Goal: Task Accomplishment & Management: Manage account settings

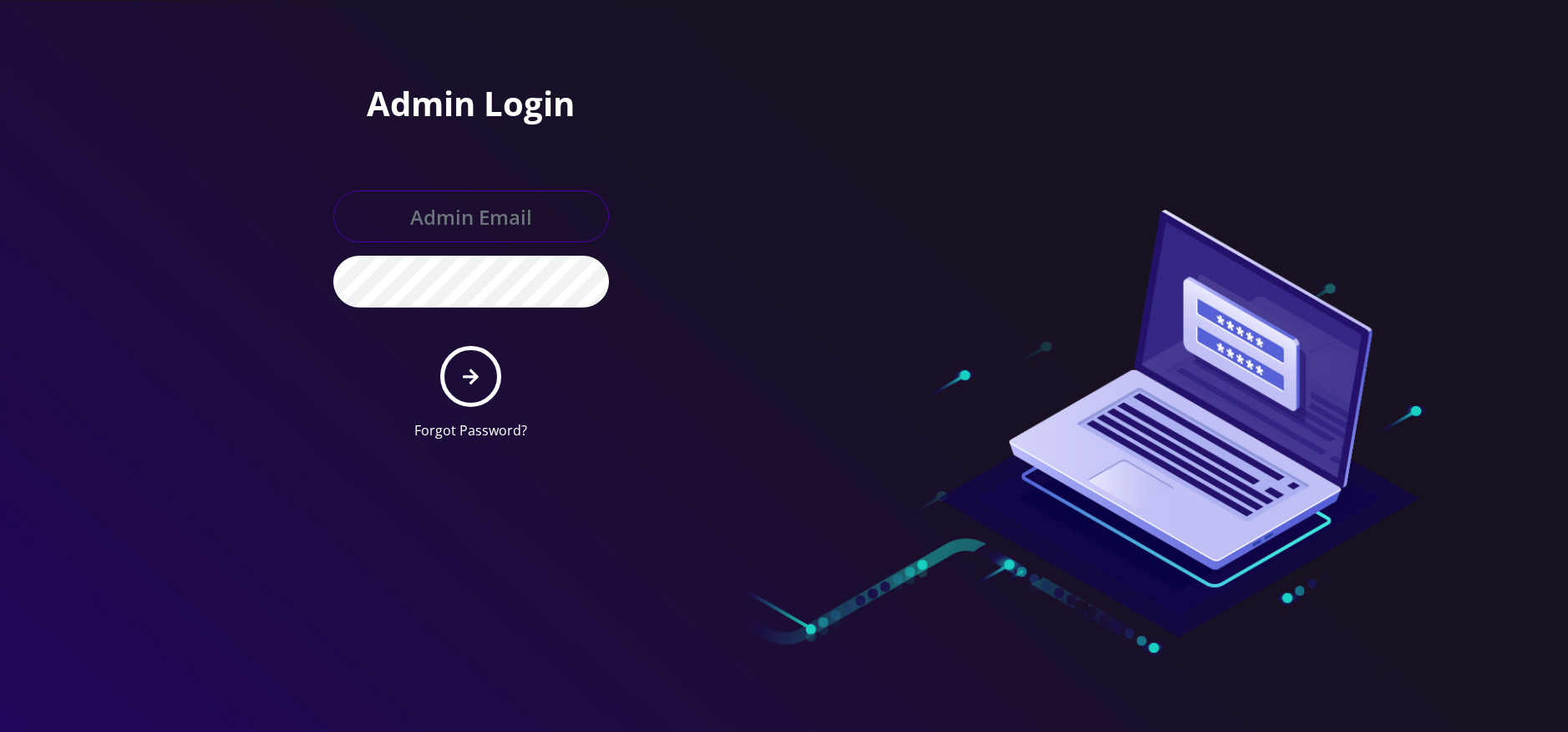
type input "[EMAIL_ADDRESS][DOMAIN_NAME]"
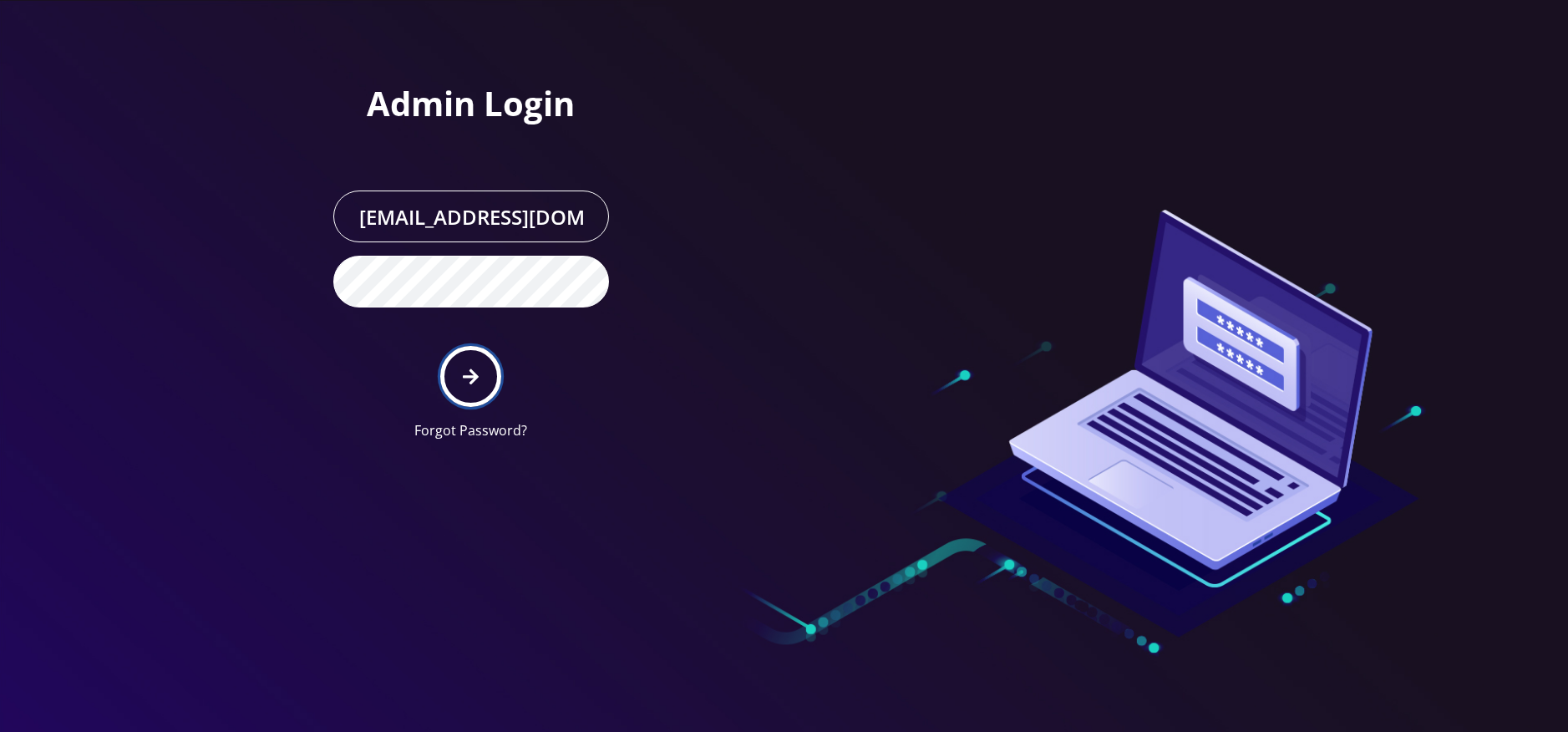
click at [479, 362] on button "submit" at bounding box center [470, 376] width 61 height 61
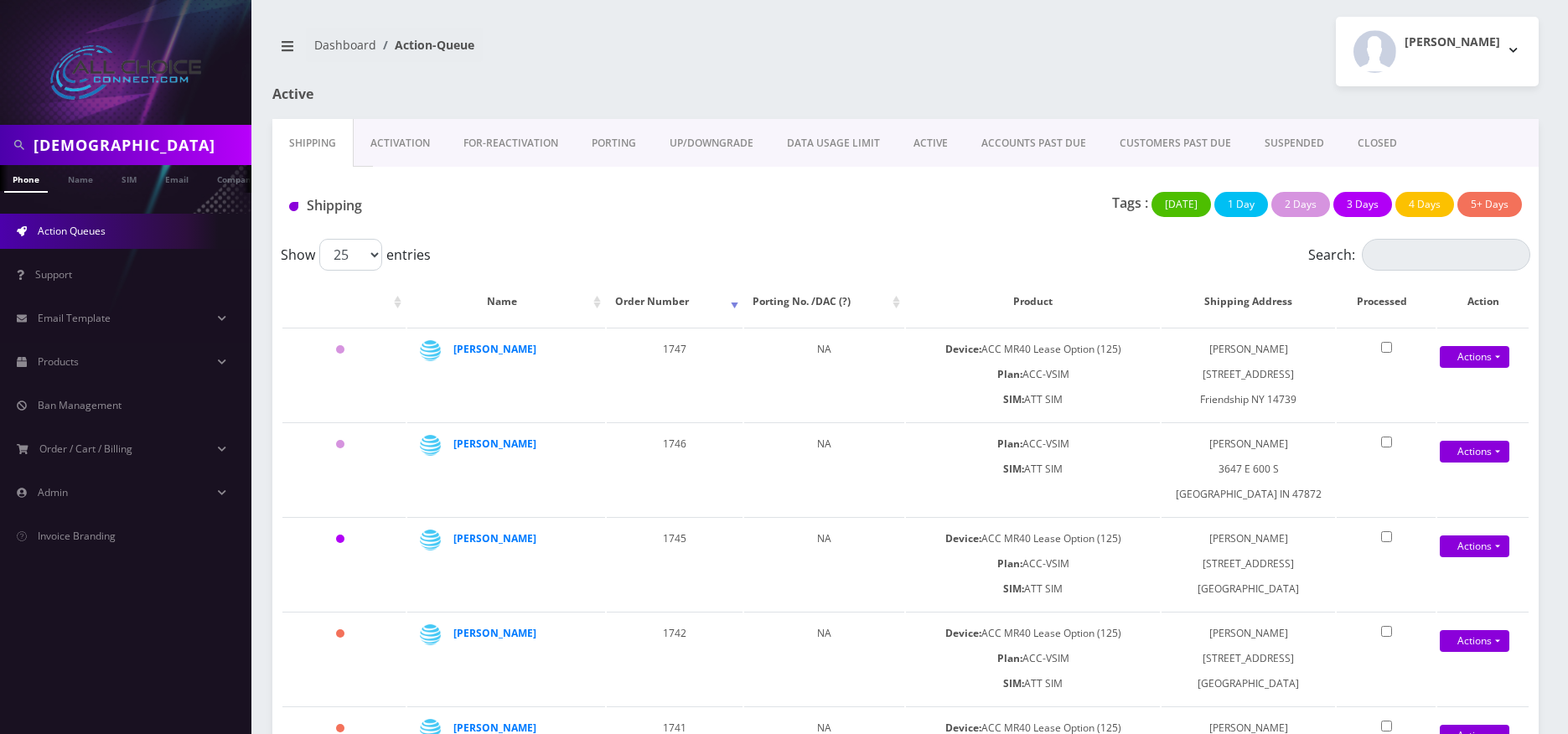
click at [112, 133] on input "[DEMOGRAPHIC_DATA]" at bounding box center [140, 145] width 214 height 32
click at [112, 133] on input "jesus" at bounding box center [140, 145] width 214 height 32
type input "mary"
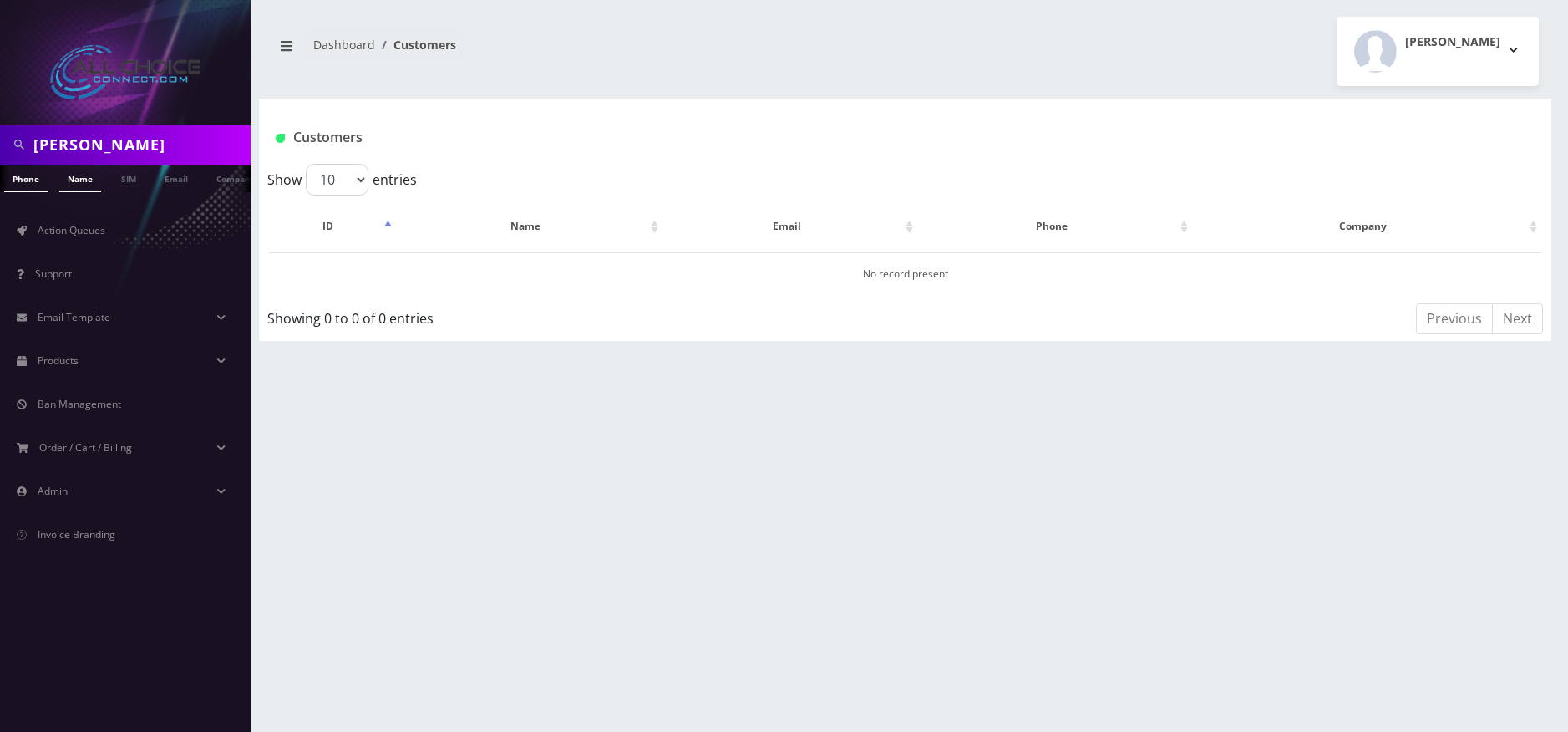
drag, startPoint x: 77, startPoint y: 181, endPoint x: 114, endPoint y: 184, distance: 37.1
click at [77, 180] on link "Name" at bounding box center [79, 177] width 42 height 26
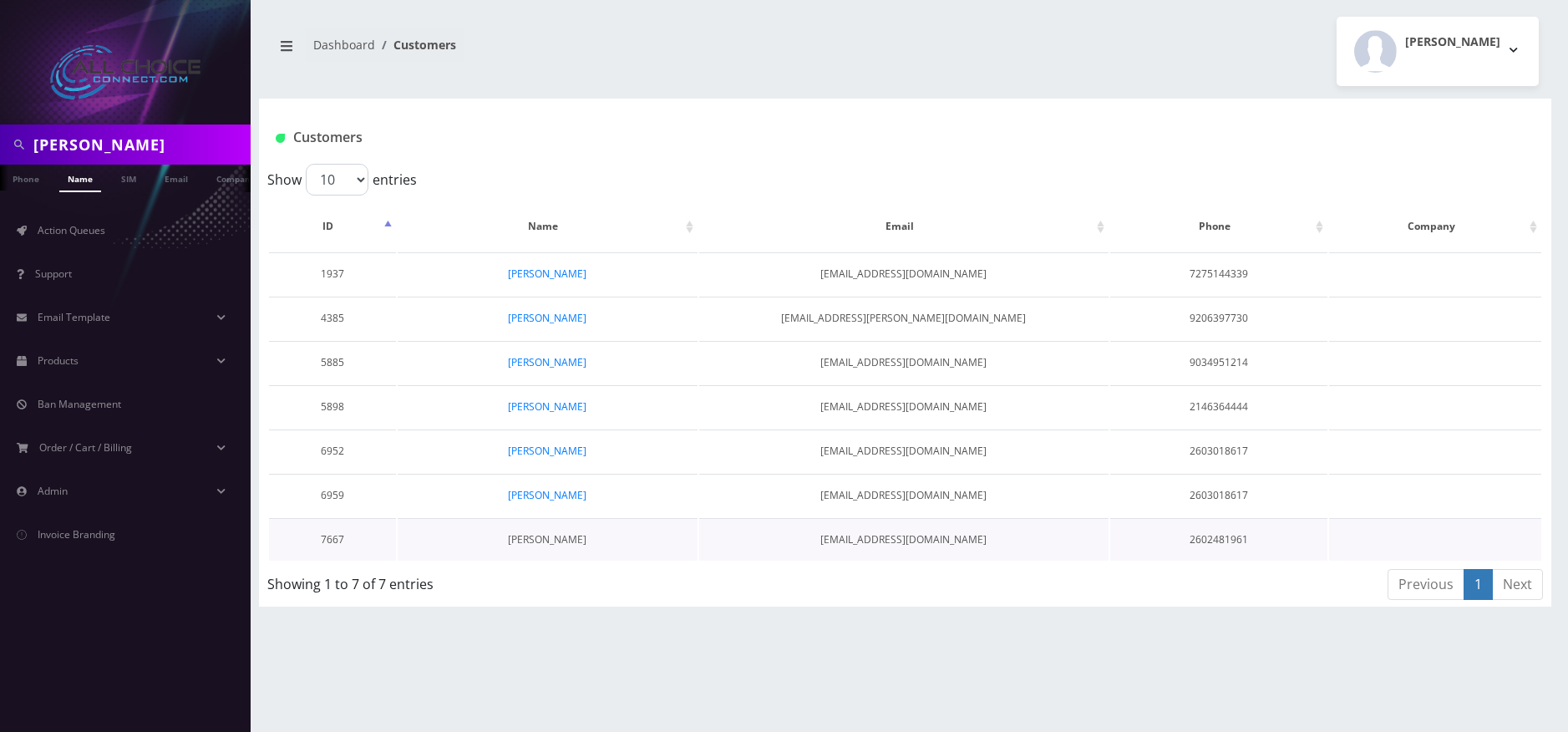
click at [577, 536] on link "[PERSON_NAME]" at bounding box center [547, 539] width 79 height 14
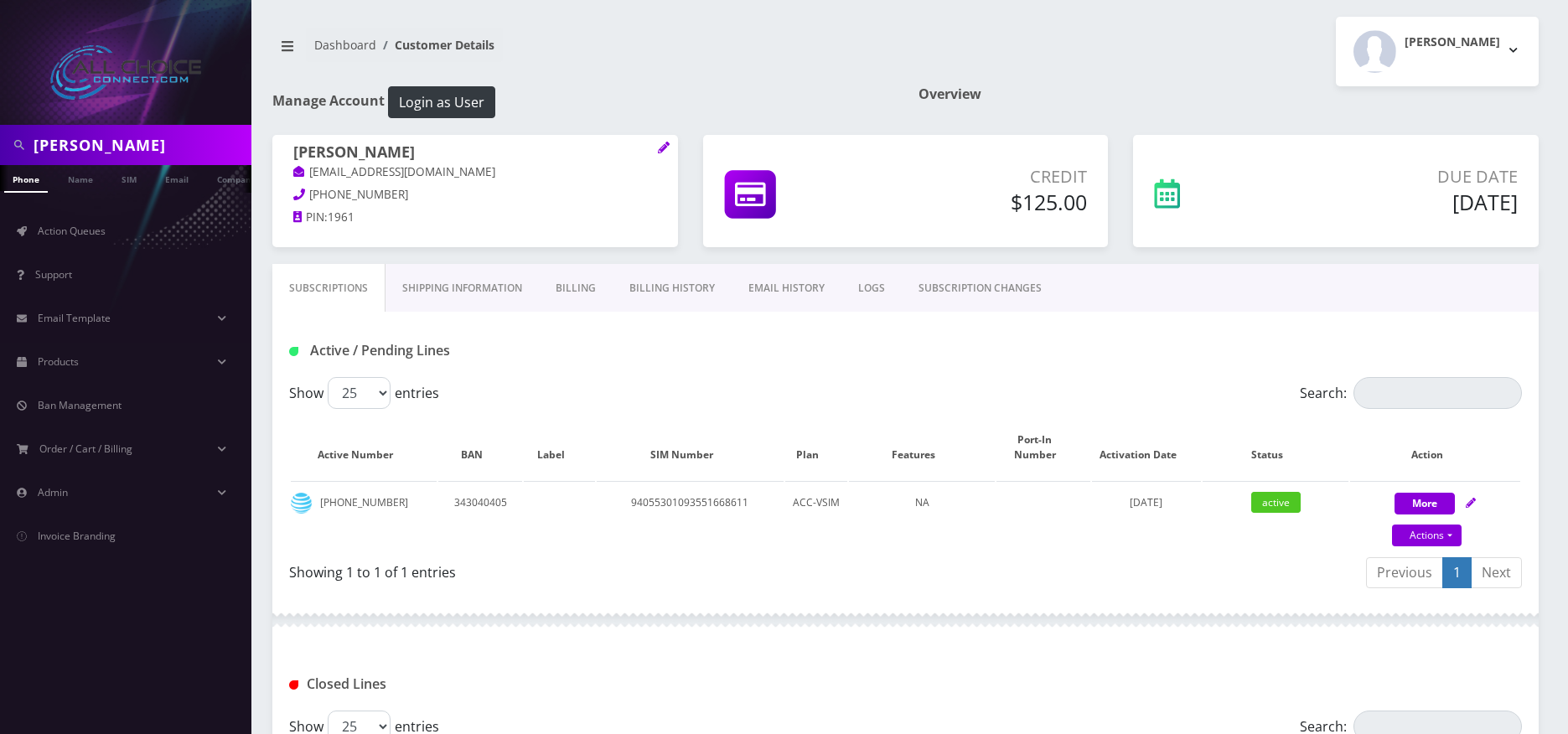
click at [573, 285] on link "Billing" at bounding box center [575, 288] width 74 height 48
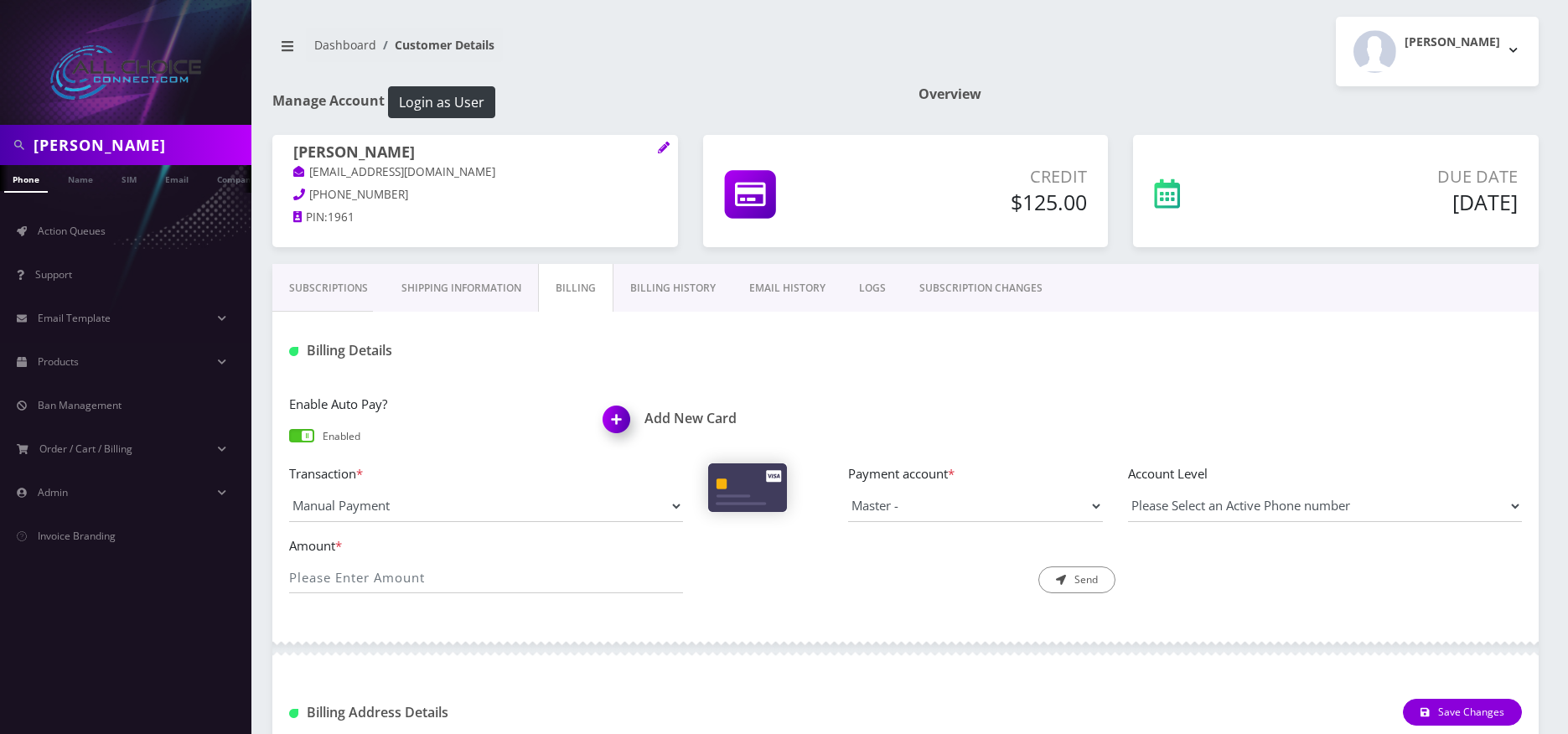
click at [620, 425] on img at bounding box center [619, 424] width 49 height 49
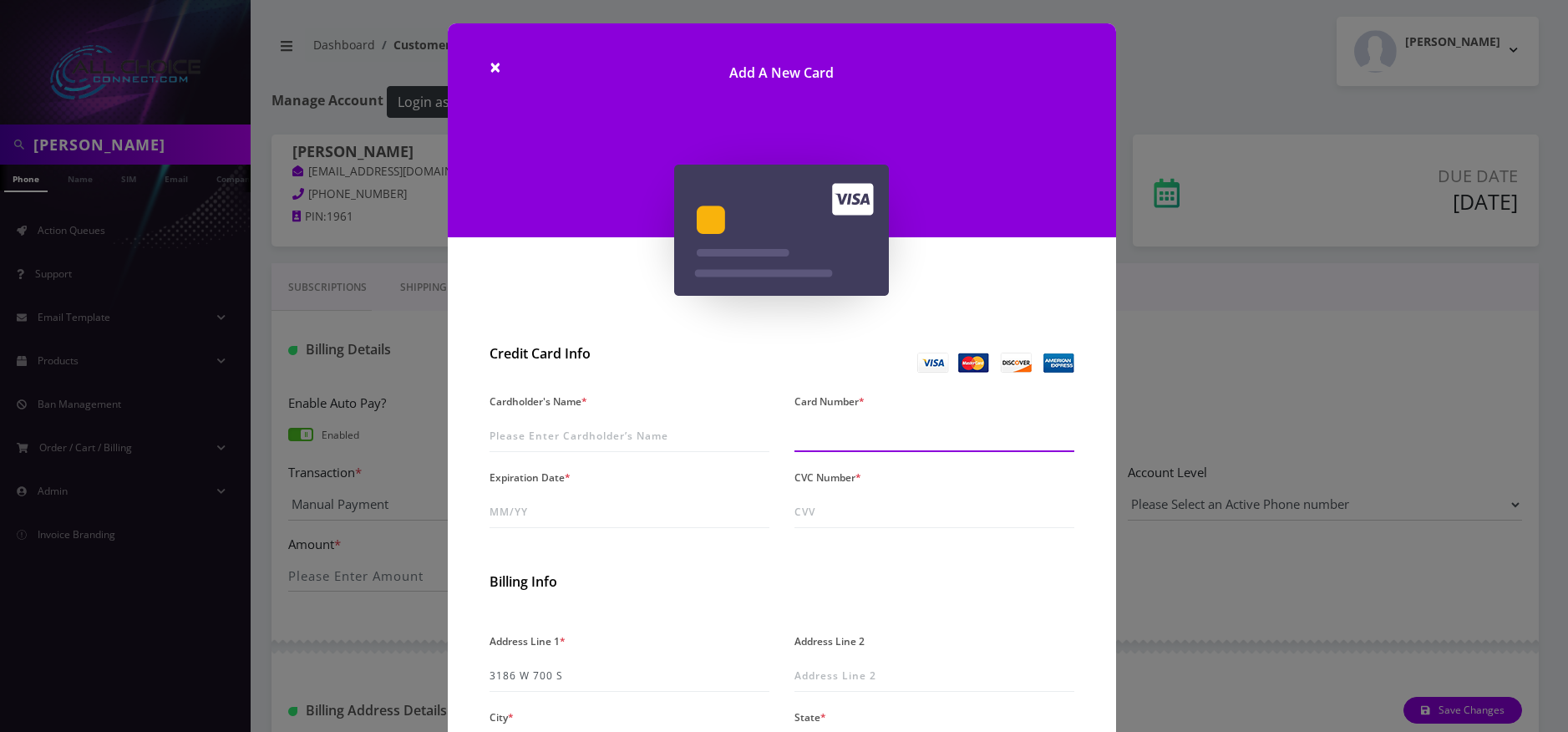
click at [847, 425] on input "Card Number *" at bounding box center [934, 436] width 280 height 31
paste input "5460 4197 0154 8798"
type input "5460 4197 0154 8798"
click at [577, 443] on input "Cardholder's Name *" at bounding box center [629, 436] width 280 height 31
type input "[PERSON_NAME]"
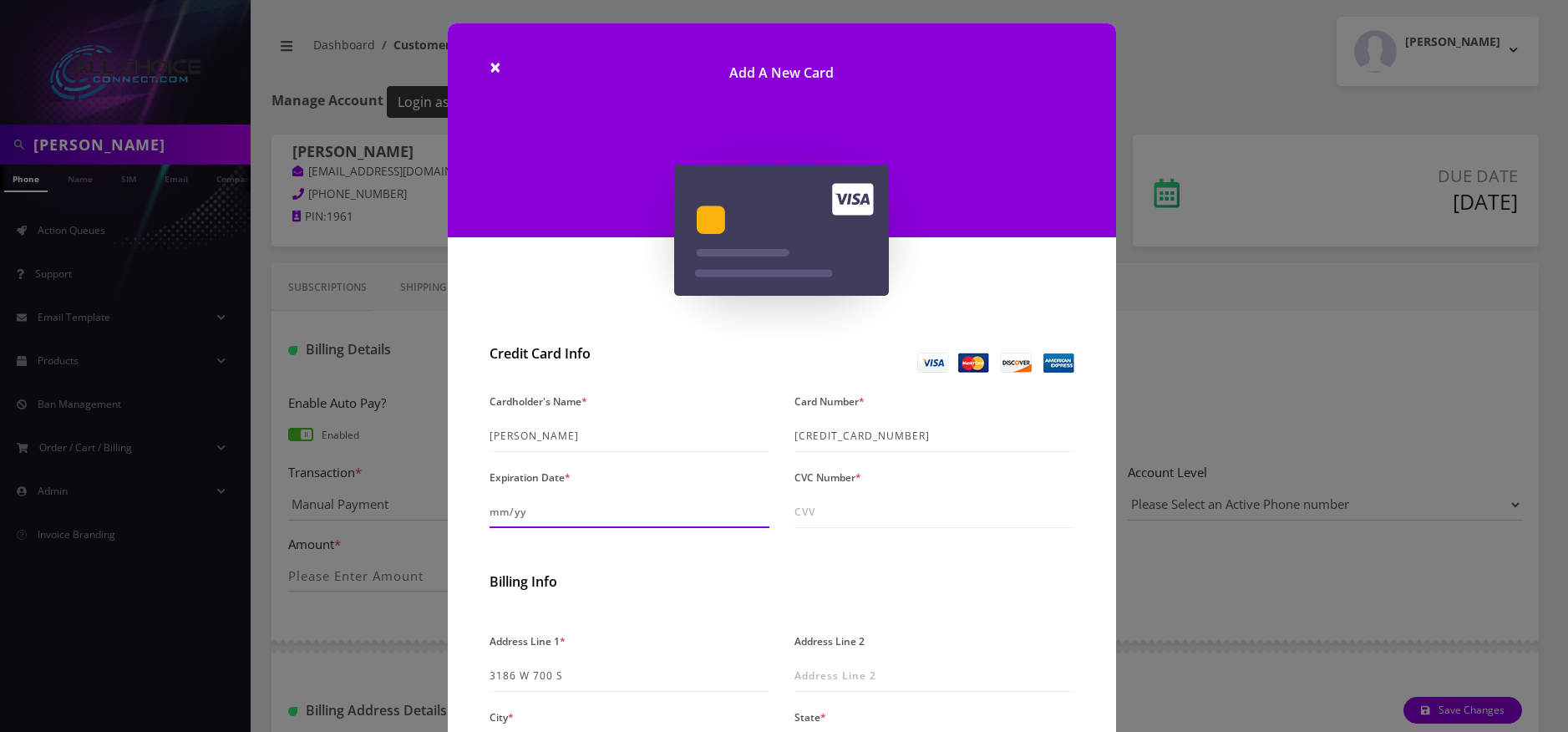
click at [491, 514] on input "Expiration Date *" at bounding box center [629, 512] width 280 height 31
type input "08/28"
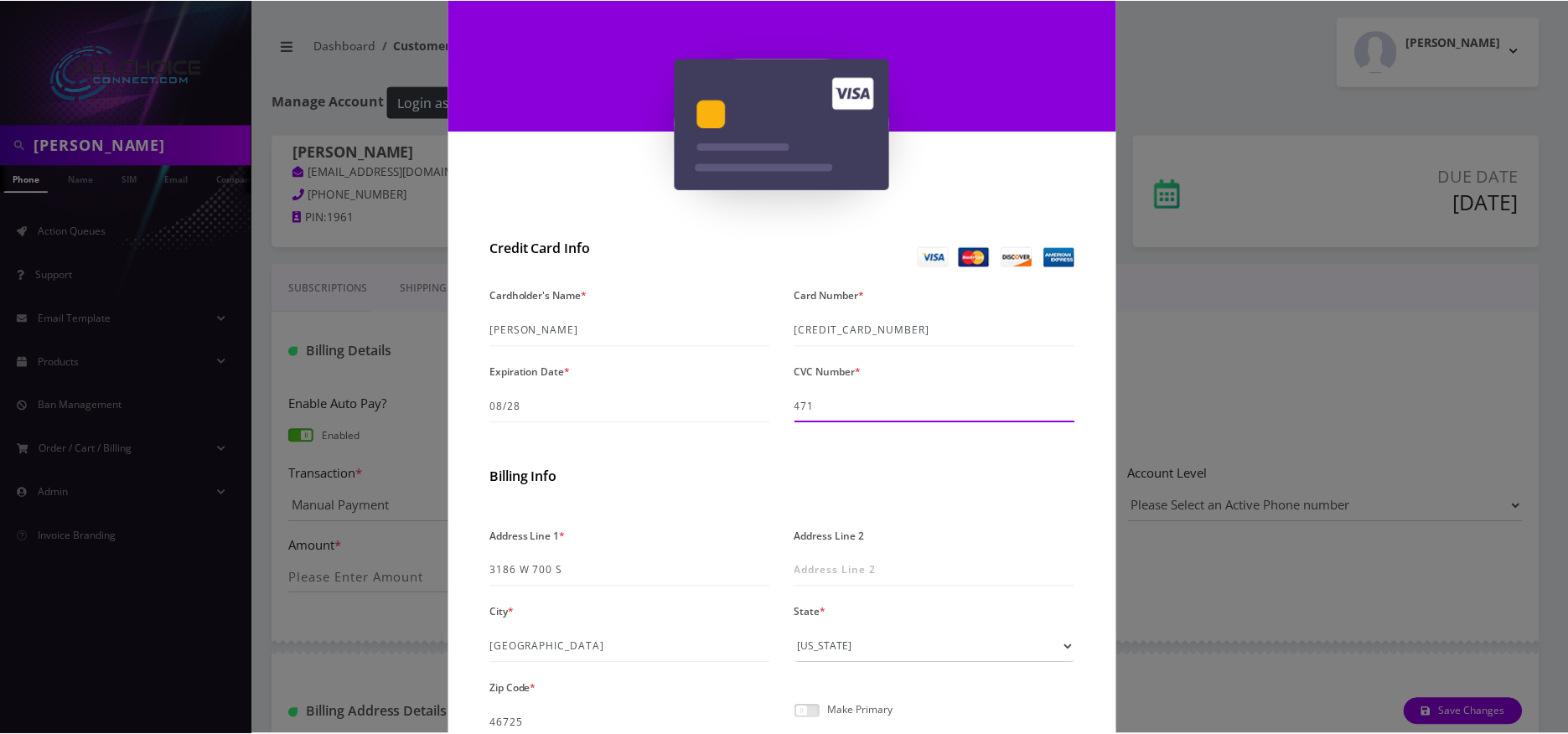
scroll to position [267, 0]
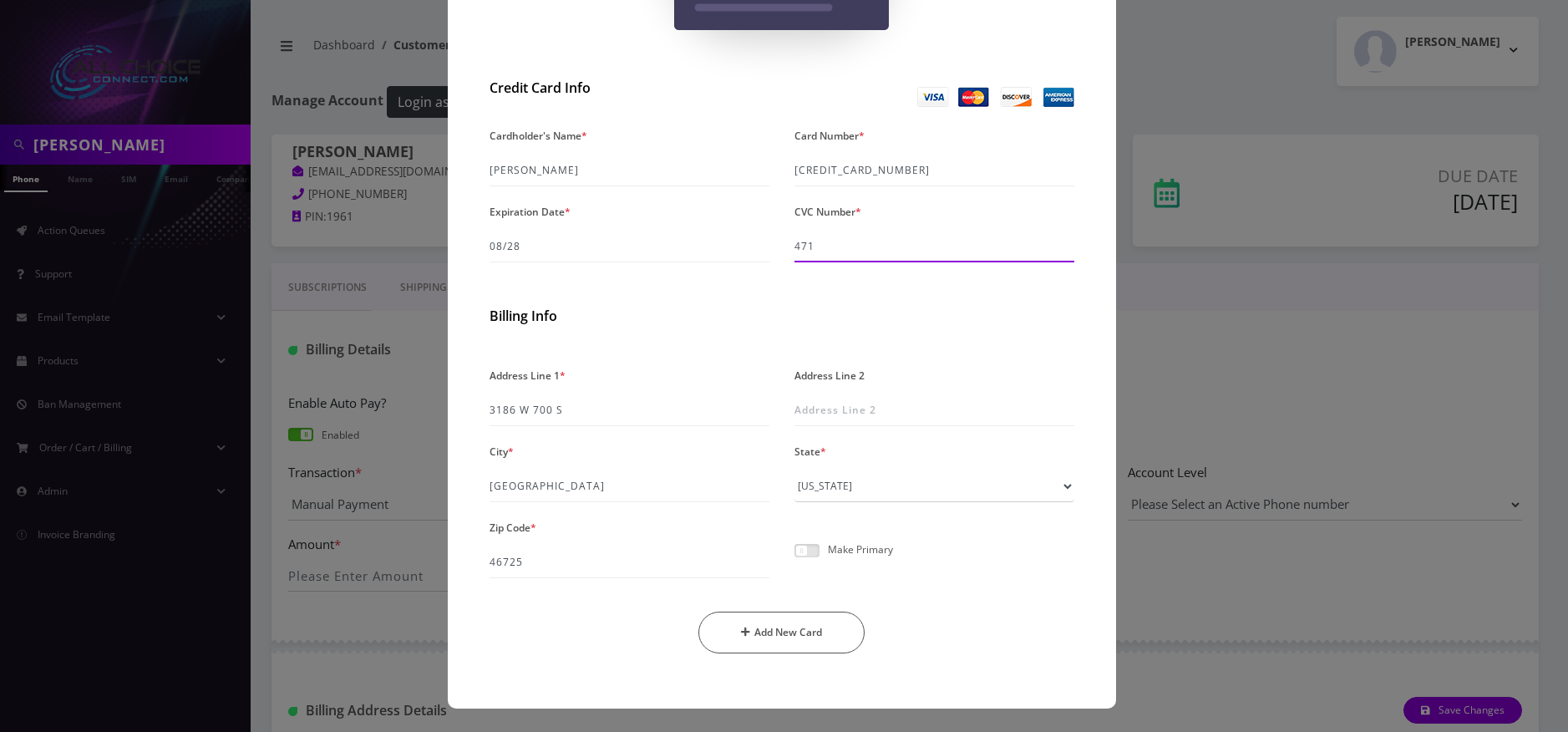
type input "471"
click at [801, 549] on span at bounding box center [807, 551] width 25 height 13
click at [795, 560] on input "checkbox" at bounding box center [795, 560] width 0 height 0
click at [808, 635] on button "Add New Card" at bounding box center [782, 632] width 166 height 42
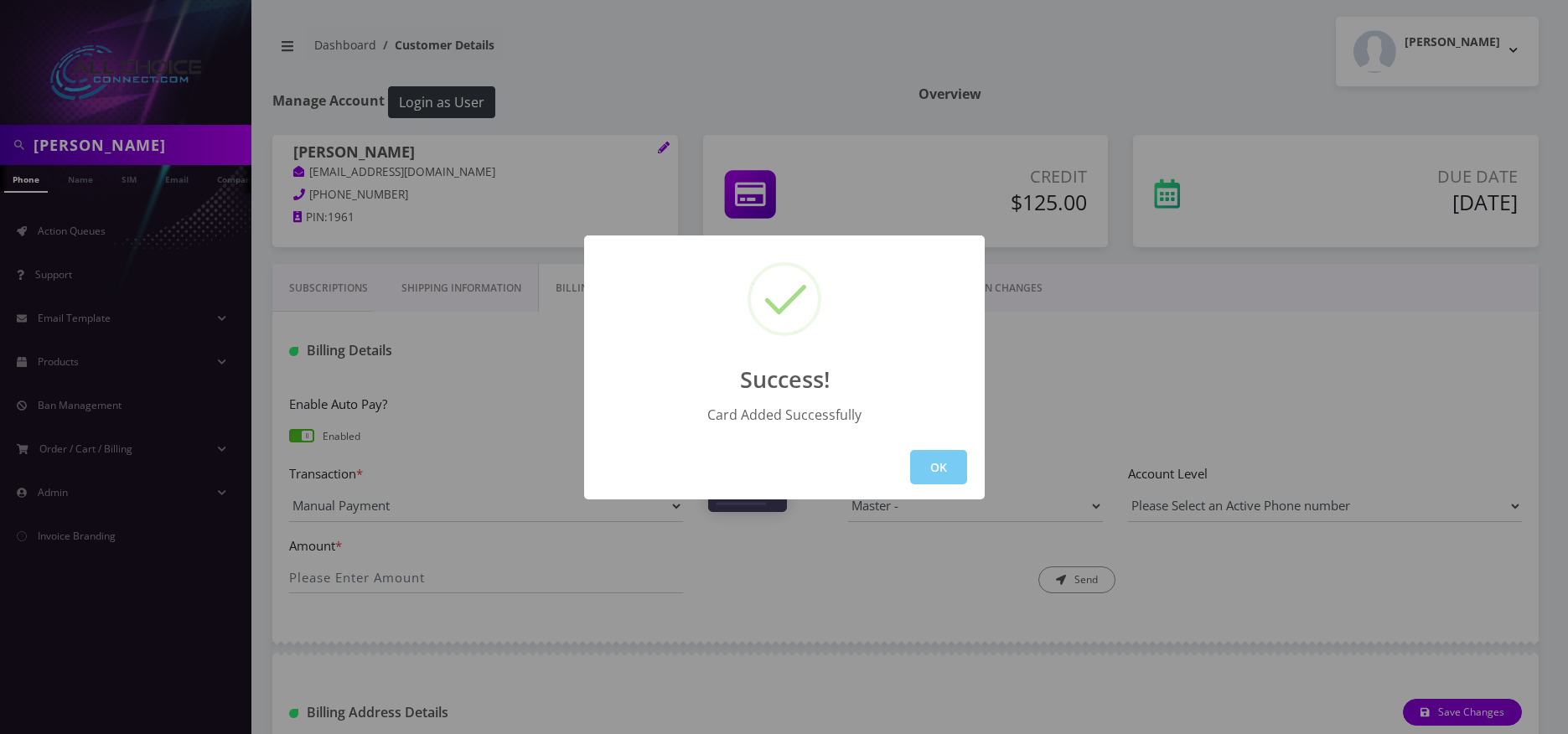
click at [942, 476] on button "OK" at bounding box center [938, 467] width 57 height 34
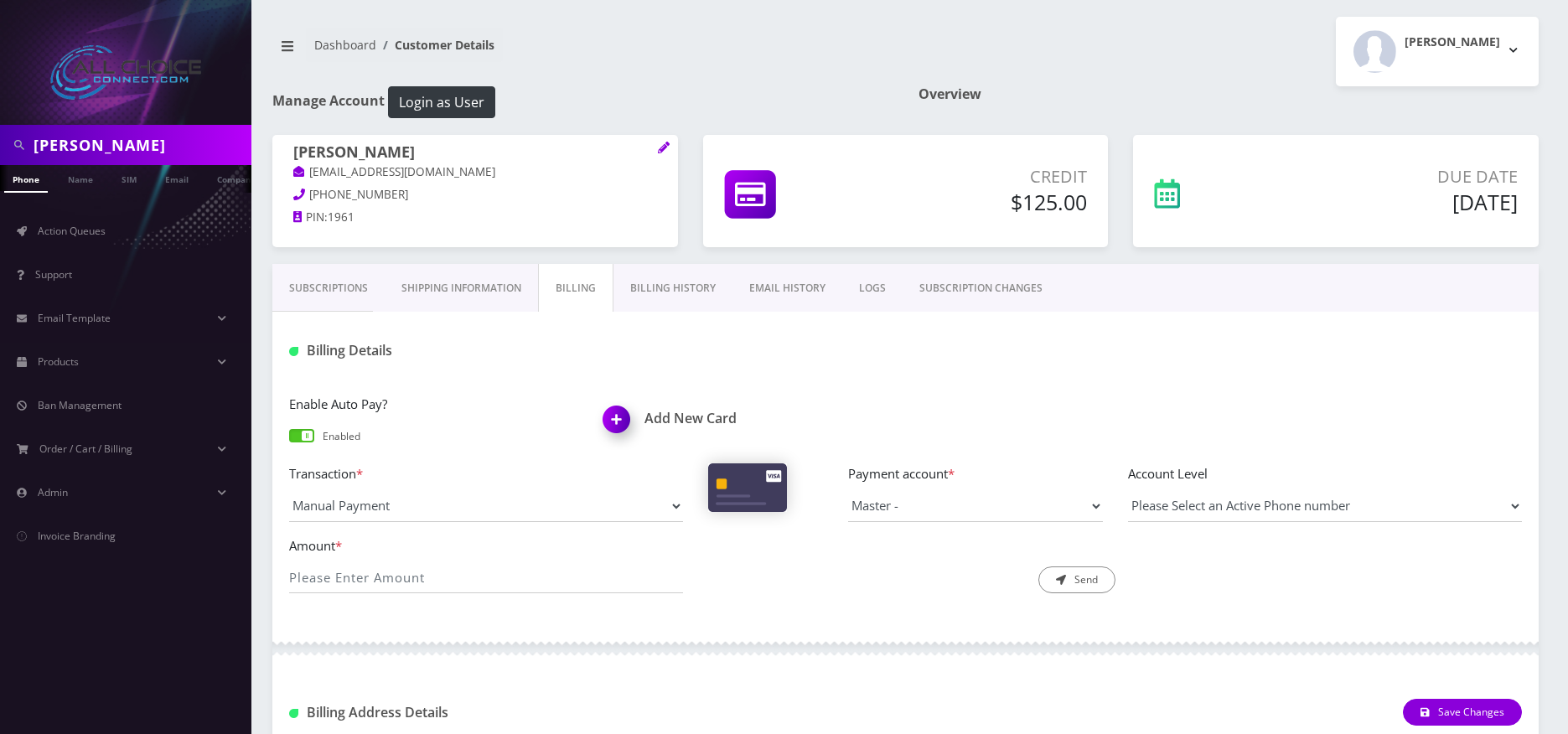
click at [586, 287] on link "Billing" at bounding box center [575, 288] width 75 height 48
click at [451, 573] on input "Amount *" at bounding box center [486, 577] width 394 height 32
type input "125"
click at [1081, 583] on button "Send" at bounding box center [1076, 579] width 77 height 27
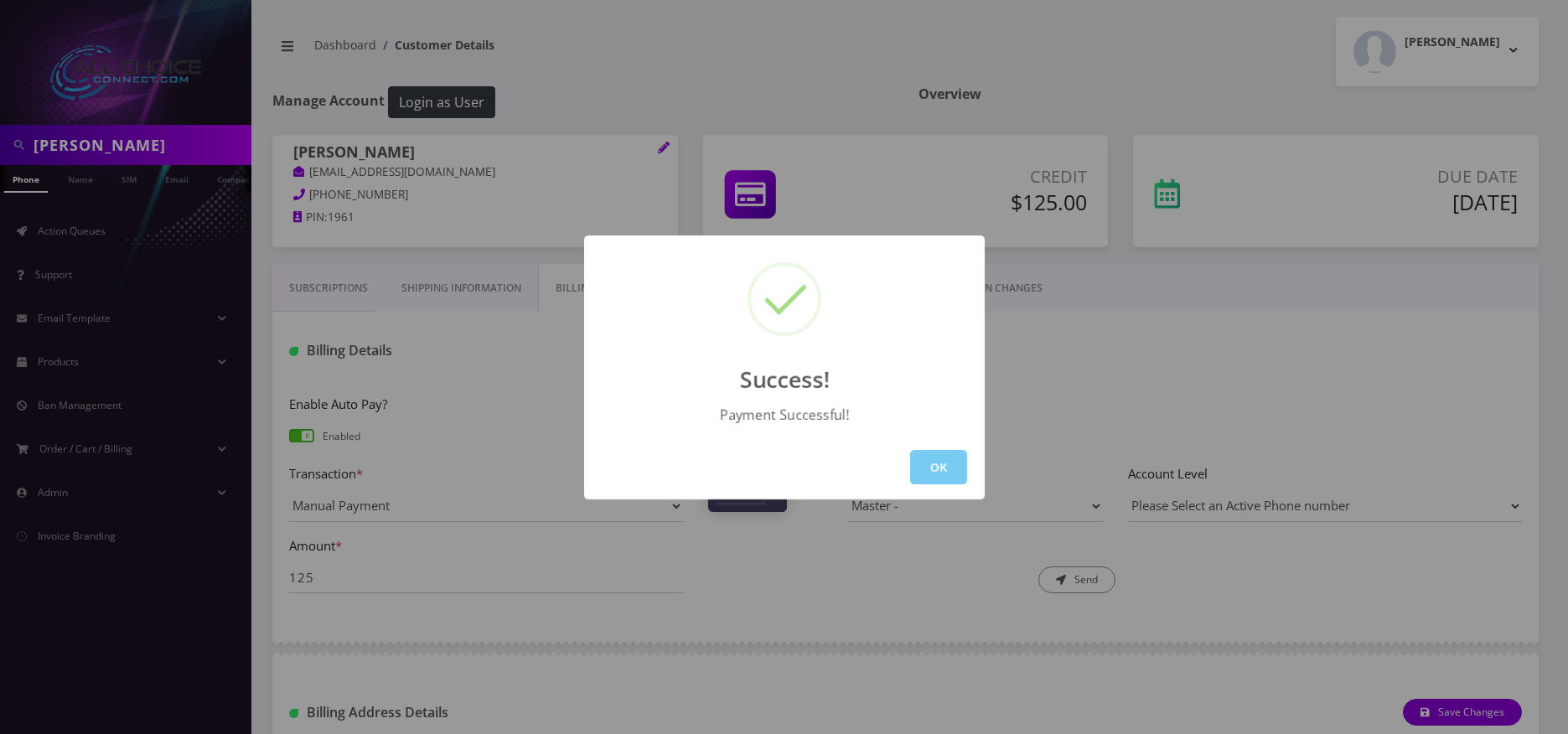
click at [934, 467] on button "OK" at bounding box center [938, 467] width 57 height 34
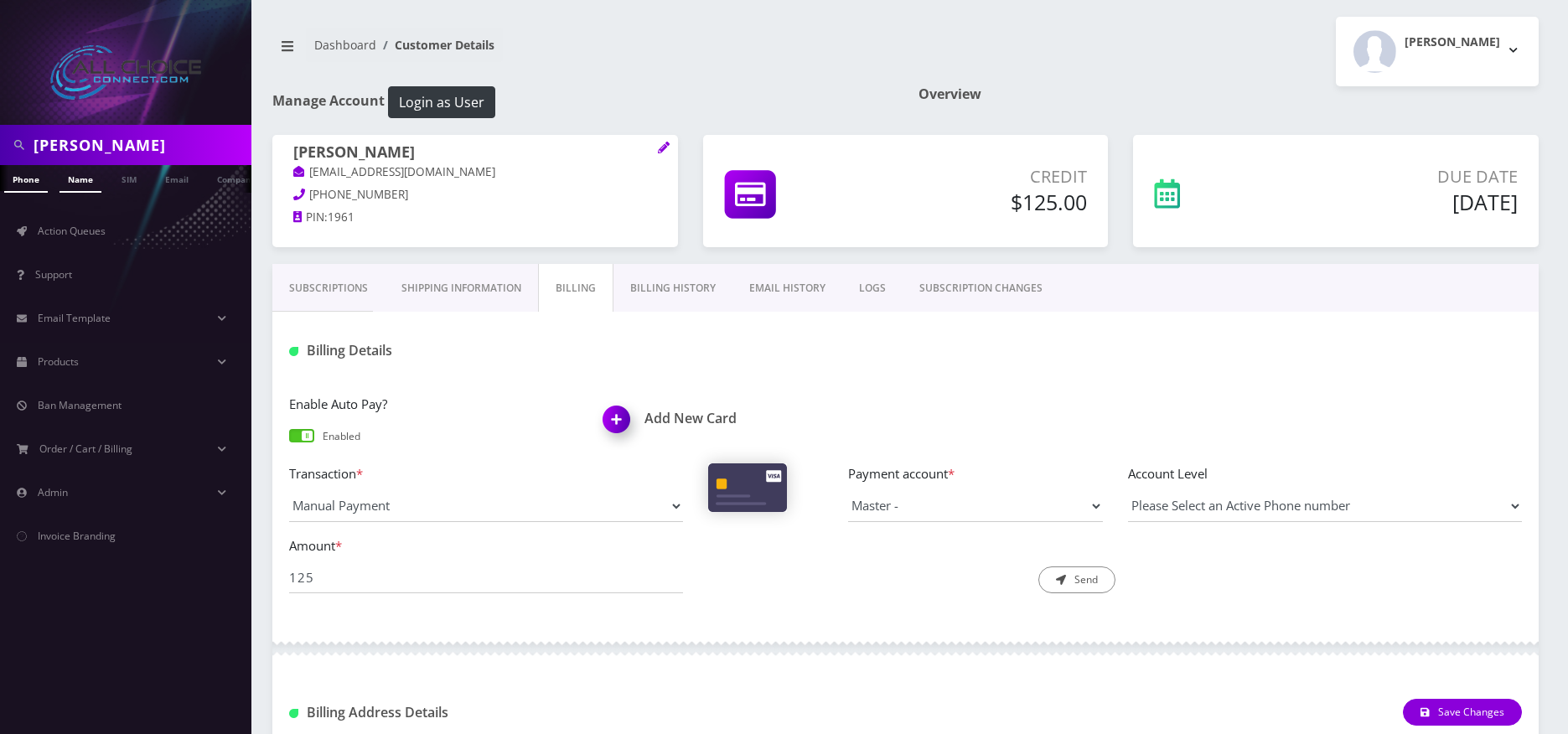
click at [96, 179] on link "Name" at bounding box center [80, 179] width 42 height 28
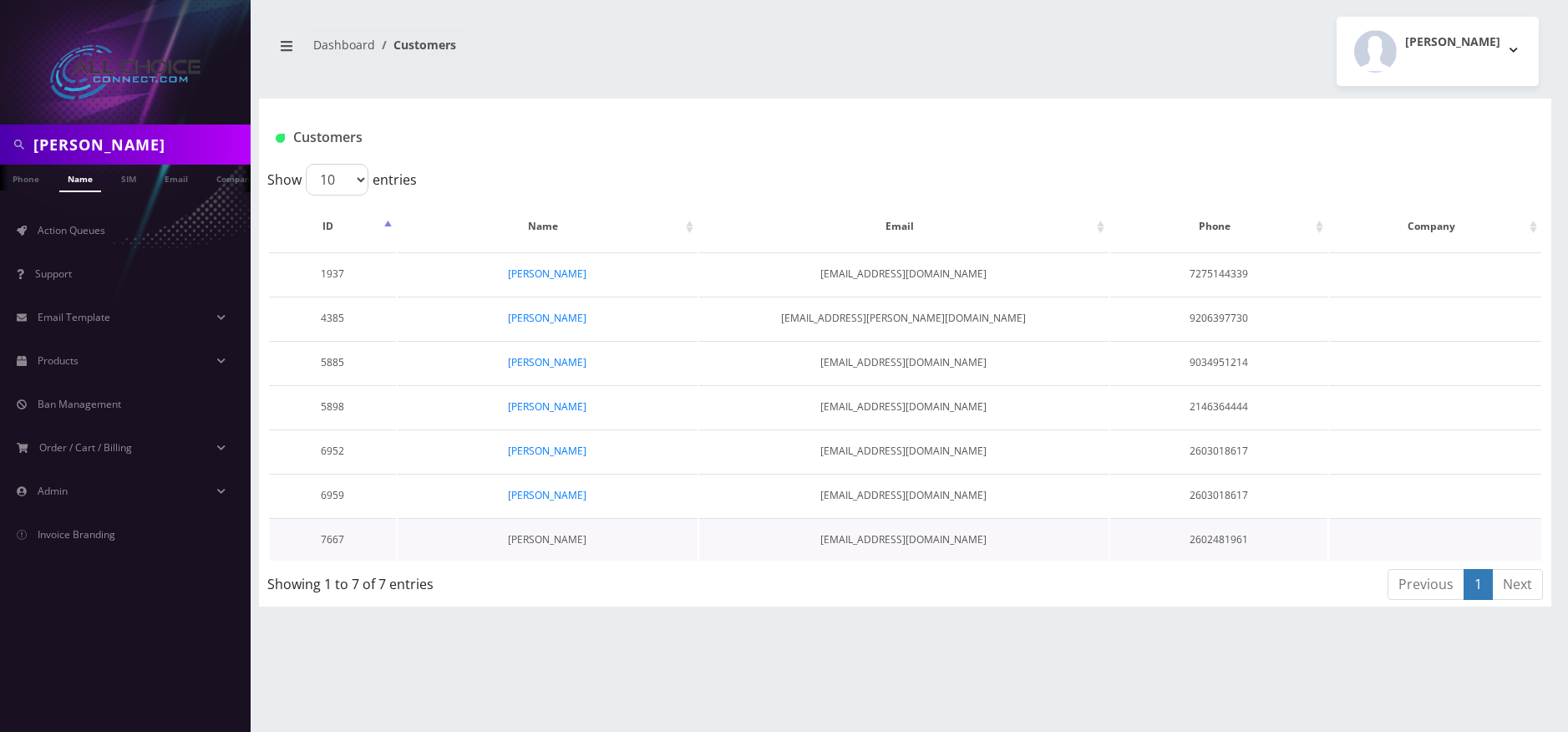
click at [547, 537] on link "[PERSON_NAME]" at bounding box center [547, 539] width 79 height 14
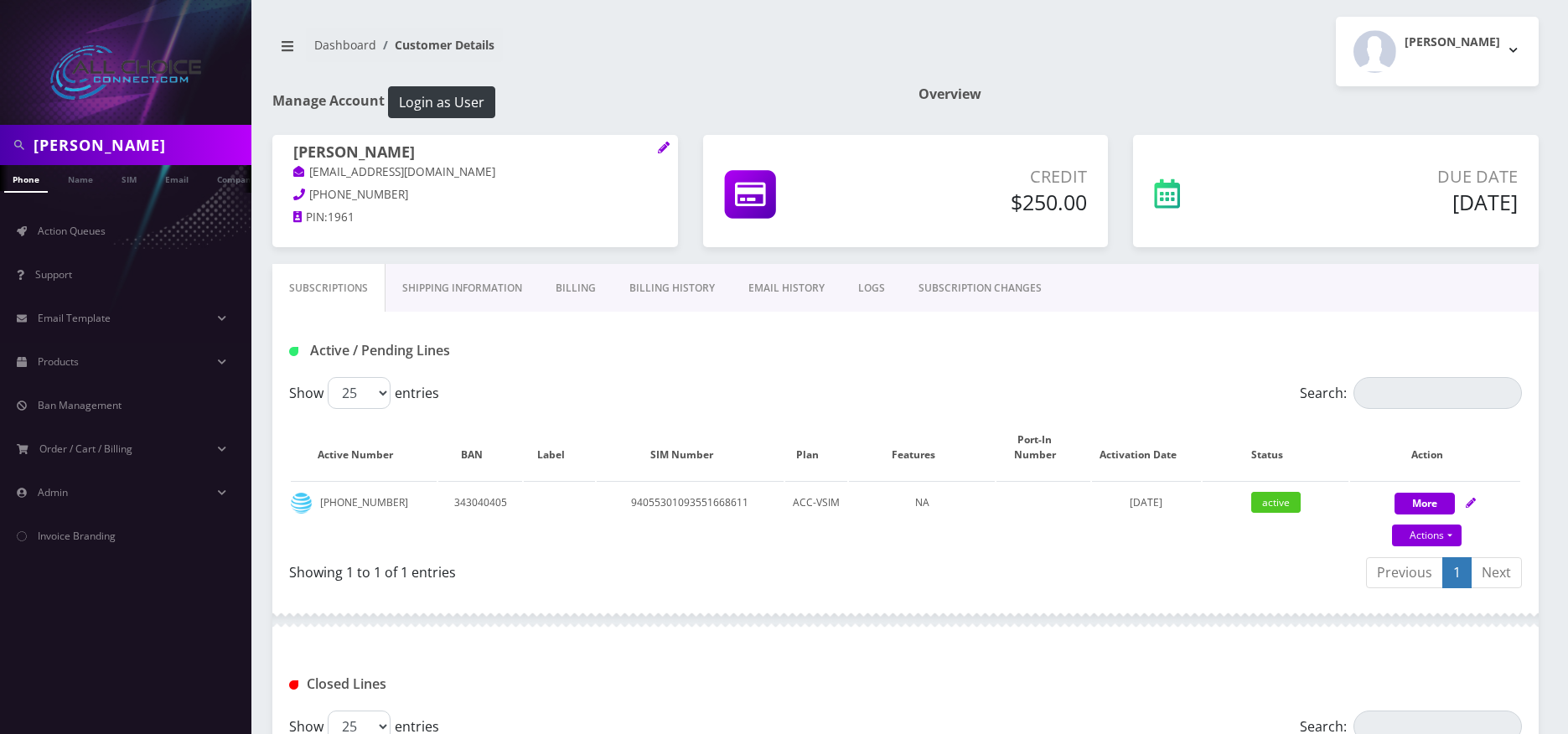
click at [550, 286] on link "Billing" at bounding box center [575, 288] width 74 height 48
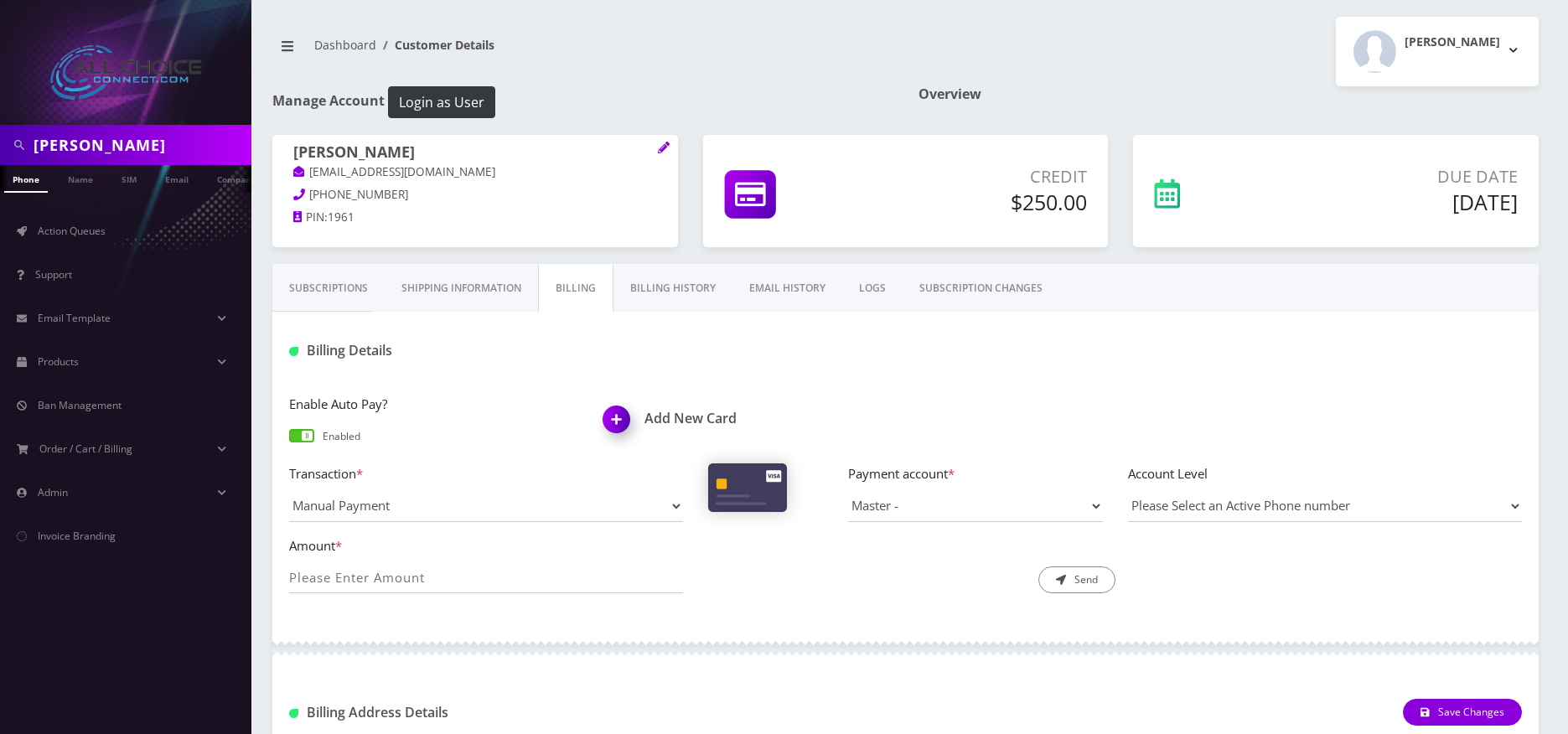
click at [691, 297] on link "Billing History" at bounding box center [673, 288] width 119 height 48
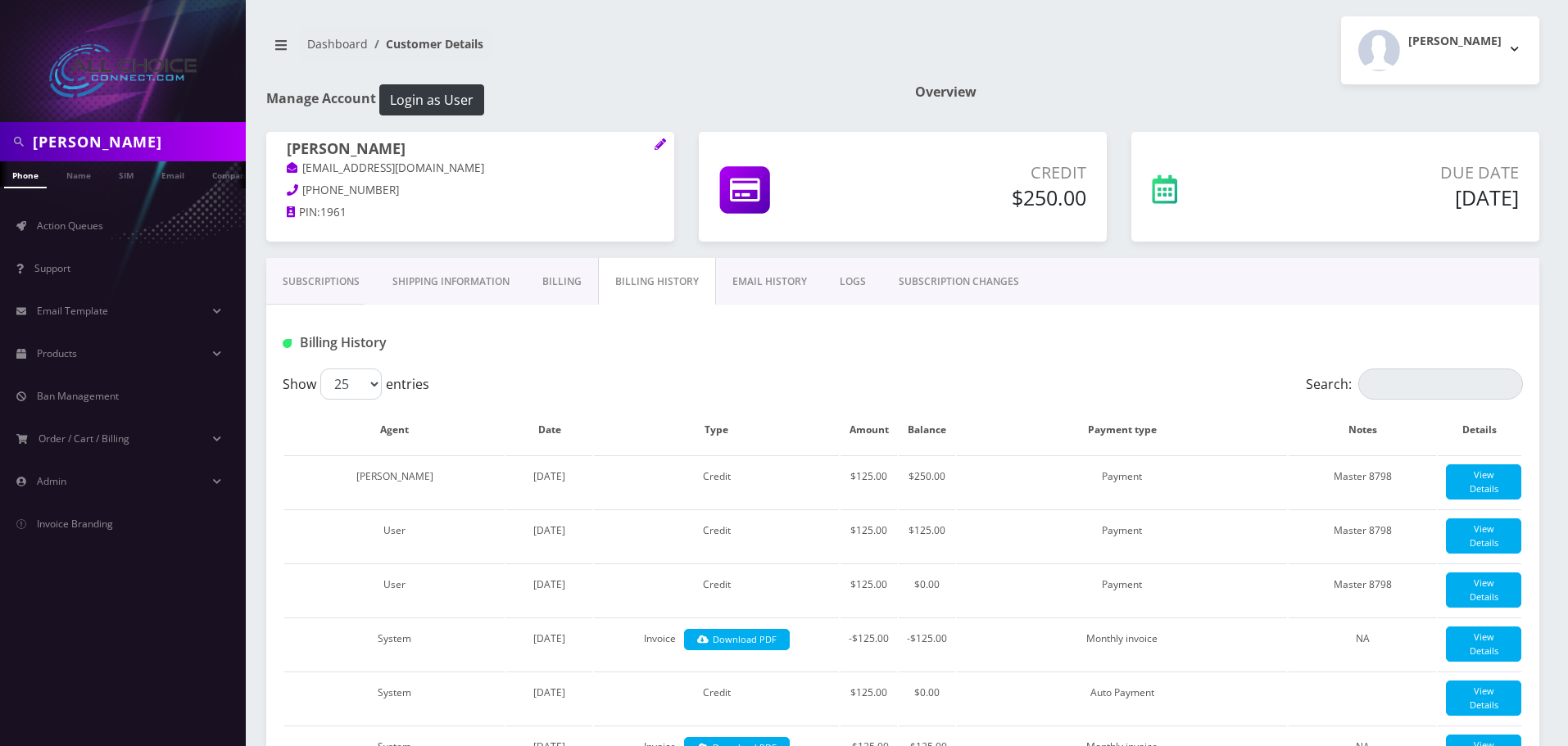
click at [570, 277] on link "Billing" at bounding box center [562, 282] width 72 height 47
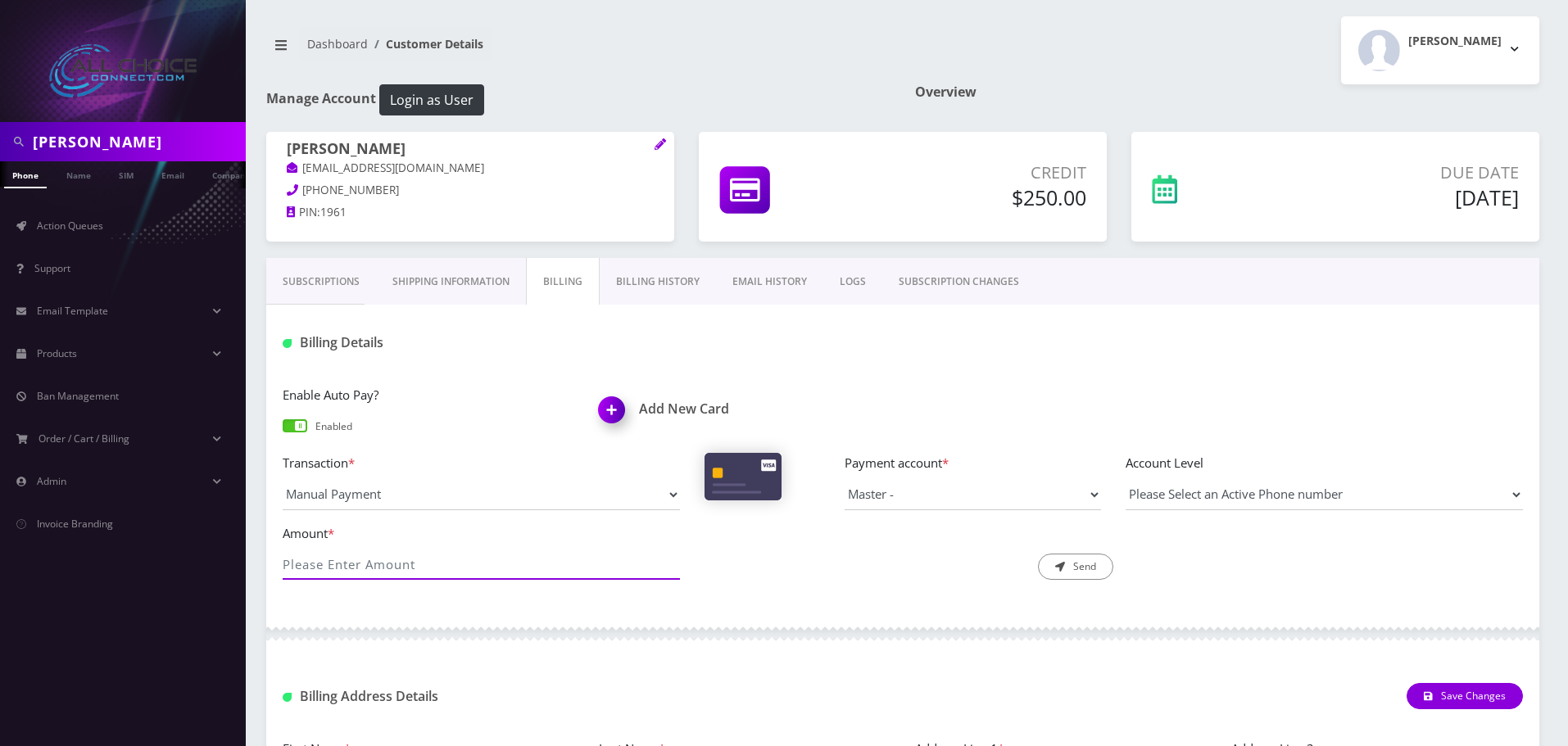
click at [428, 557] on input "Amount *" at bounding box center [481, 564] width 398 height 31
click at [543, 504] on select "Manual Payment Custom Charge Manual Credit Custom Invoice" at bounding box center [481, 494] width 398 height 31
select select "Manual Credit"
click at [283, 479] on select "Manual Payment Custom Charge Manual Credit Custom Invoice" at bounding box center [481, 494] width 398 height 31
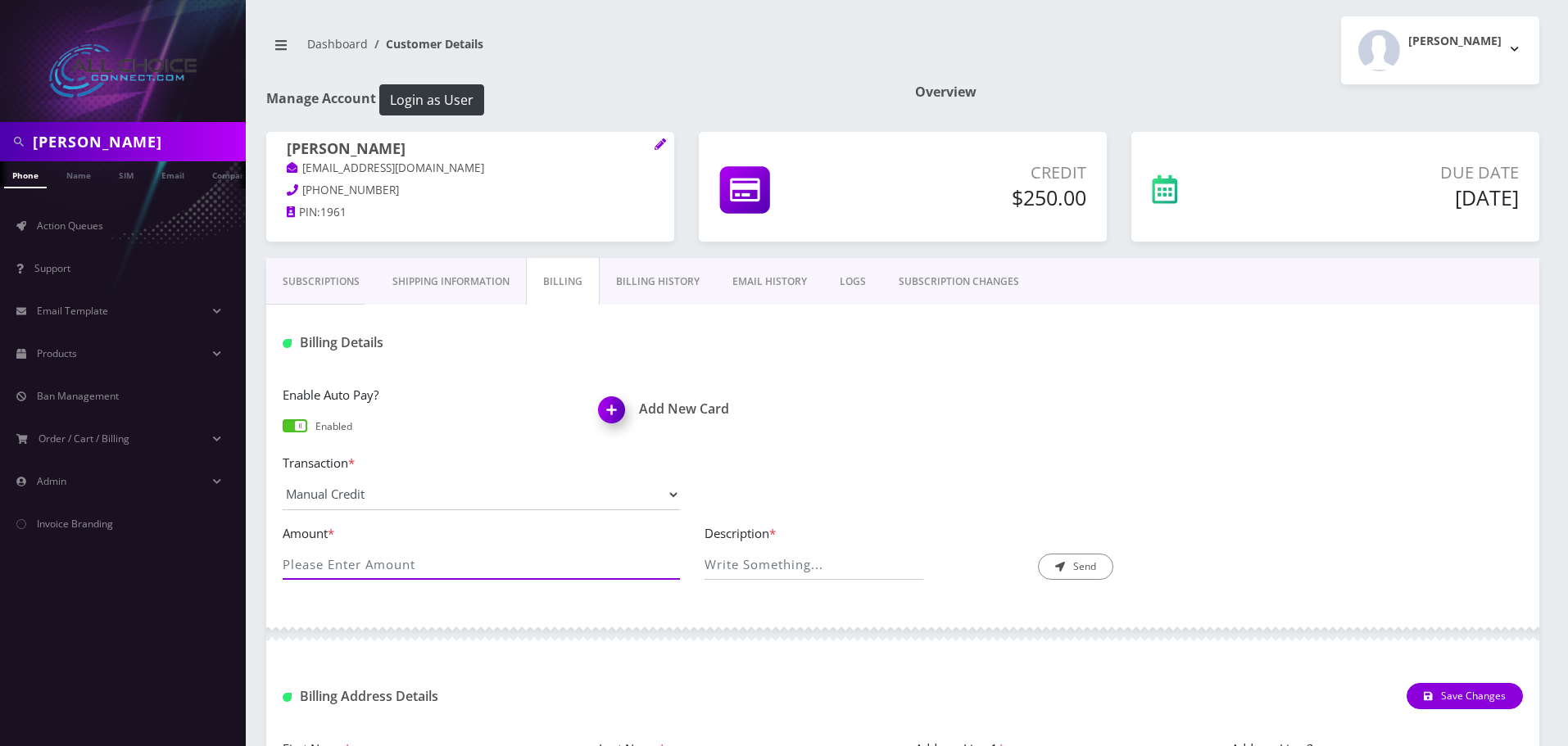
click at [390, 566] on input "Amount *" at bounding box center [481, 564] width 398 height 31
type input "-250"
click at [842, 561] on input "Description *" at bounding box center [814, 564] width 219 height 31
type input "overpaid had to void charges"
click at [1078, 563] on button "Send" at bounding box center [1075, 566] width 75 height 26
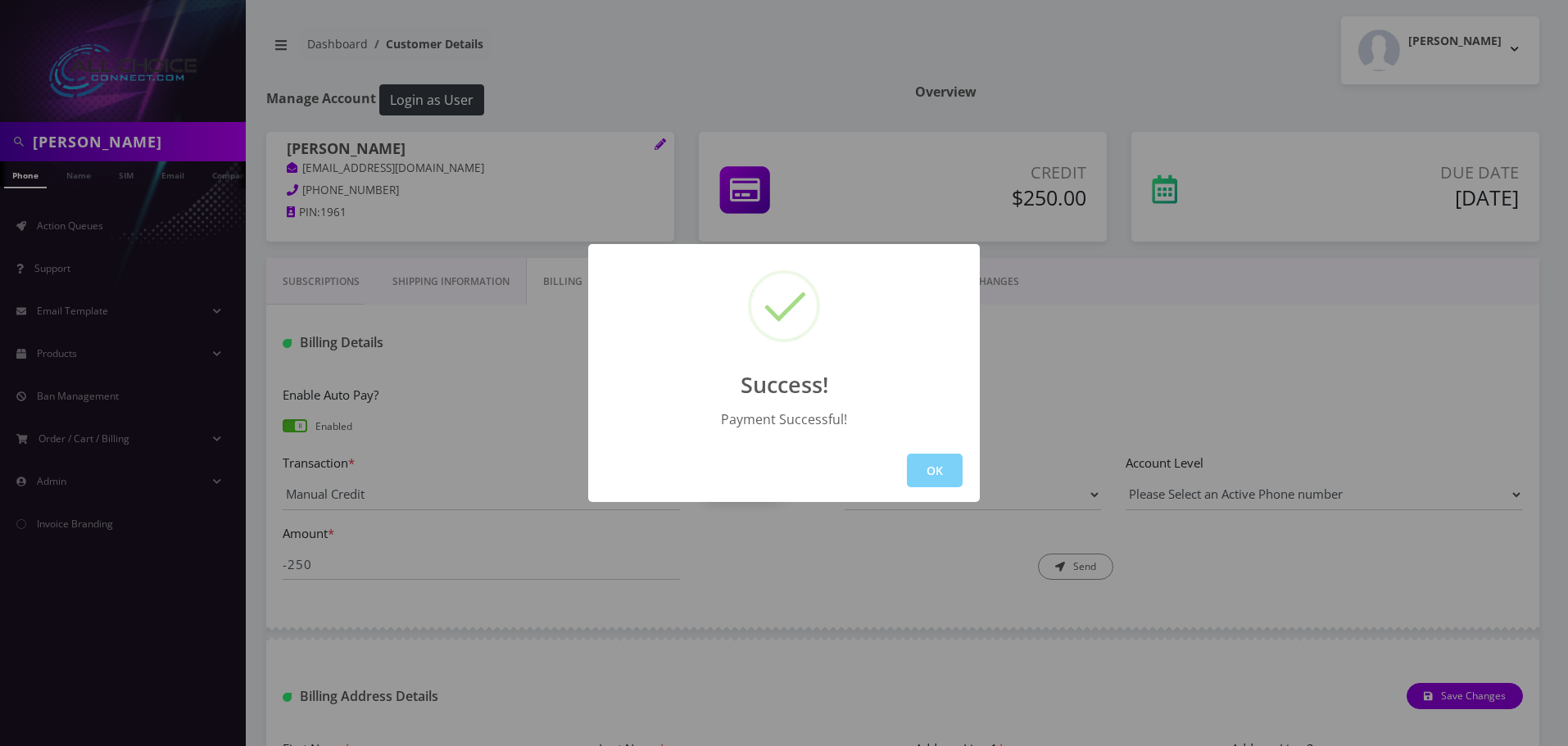
click at [935, 452] on div "OK" at bounding box center [784, 471] width 391 height 63
click at [936, 463] on button "OK" at bounding box center [934, 470] width 55 height 33
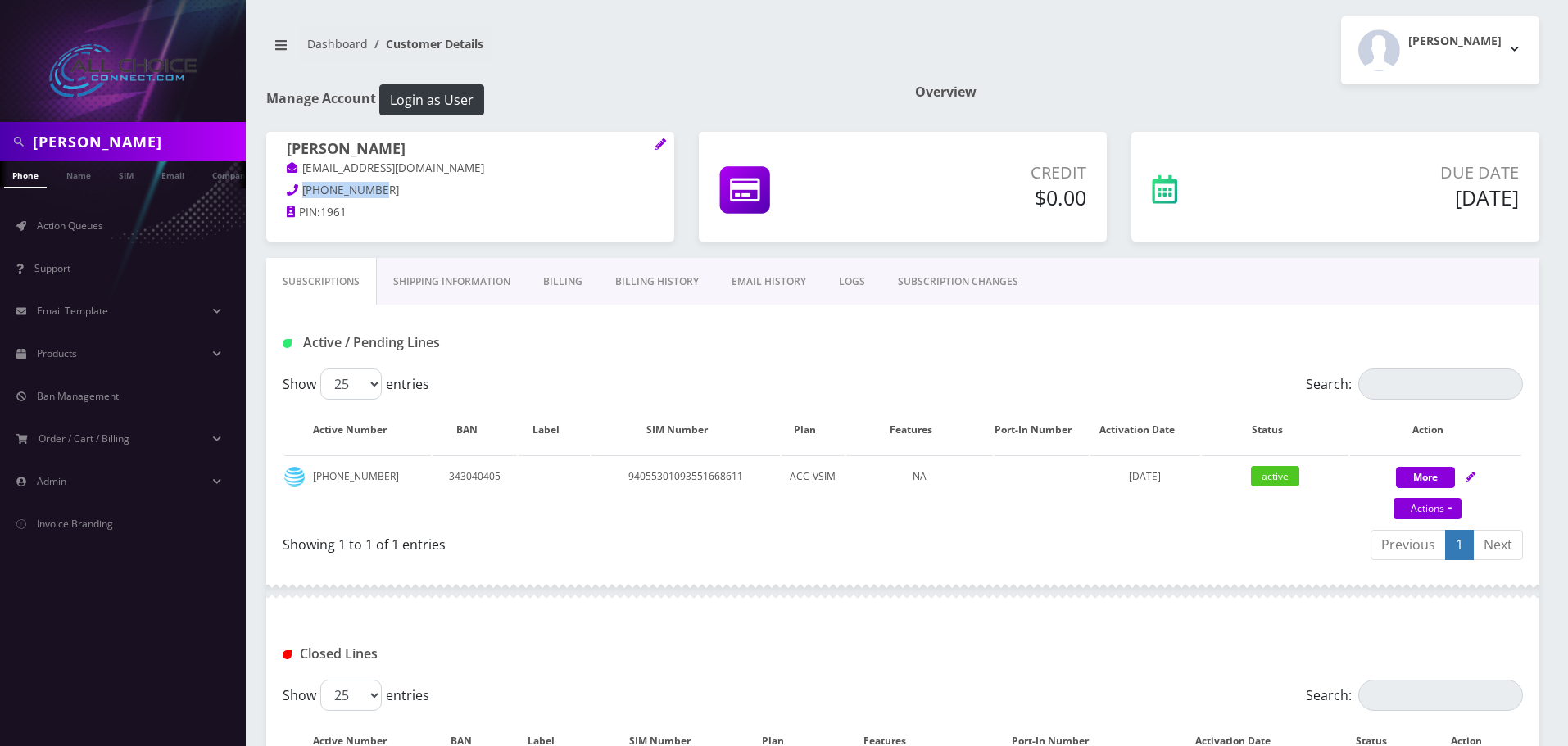
drag, startPoint x: 376, startPoint y: 187, endPoint x: 304, endPoint y: 193, distance: 72.2
click at [304, 193] on p "[PHONE_NUMBER]" at bounding box center [469, 191] width 367 height 18
copy span "[PHONE_NUMBER]"
click at [442, 281] on link "Shipping Information" at bounding box center [451, 282] width 149 height 47
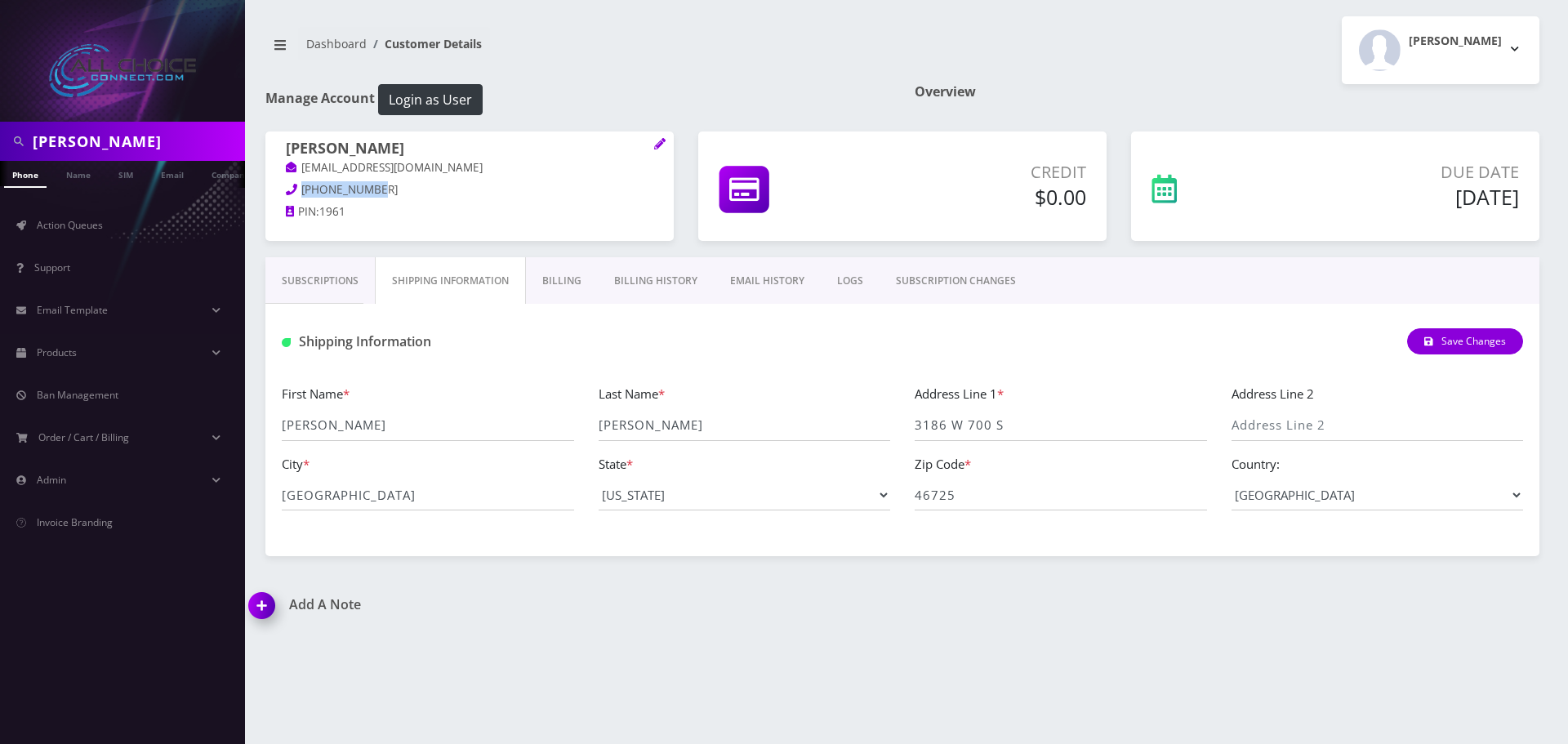
click at [333, 277] on link "Subscriptions" at bounding box center [320, 281] width 109 height 47
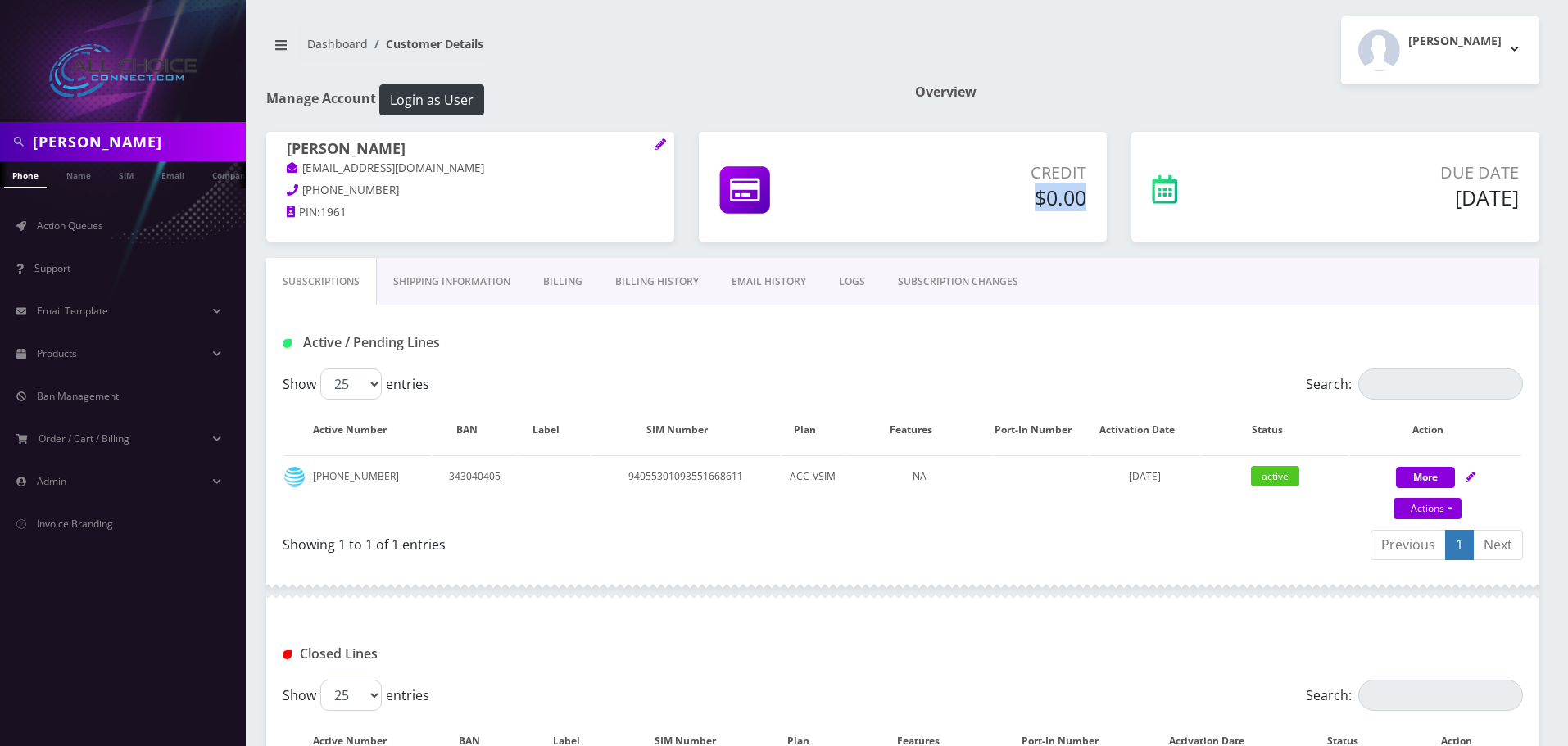
drag, startPoint x: 1087, startPoint y: 191, endPoint x: 1035, endPoint y: 193, distance: 52.0
click at [1035, 193] on div "Credit $0.00" at bounding box center [984, 187] width 228 height 55
click at [1051, 168] on p "Credit" at bounding box center [984, 172] width 204 height 24
click at [1053, 167] on p "Credit" at bounding box center [984, 172] width 204 height 24
click at [1020, 186] on h5 "$0.00" at bounding box center [984, 196] width 204 height 24
